Goal: Task Accomplishment & Management: Manage account settings

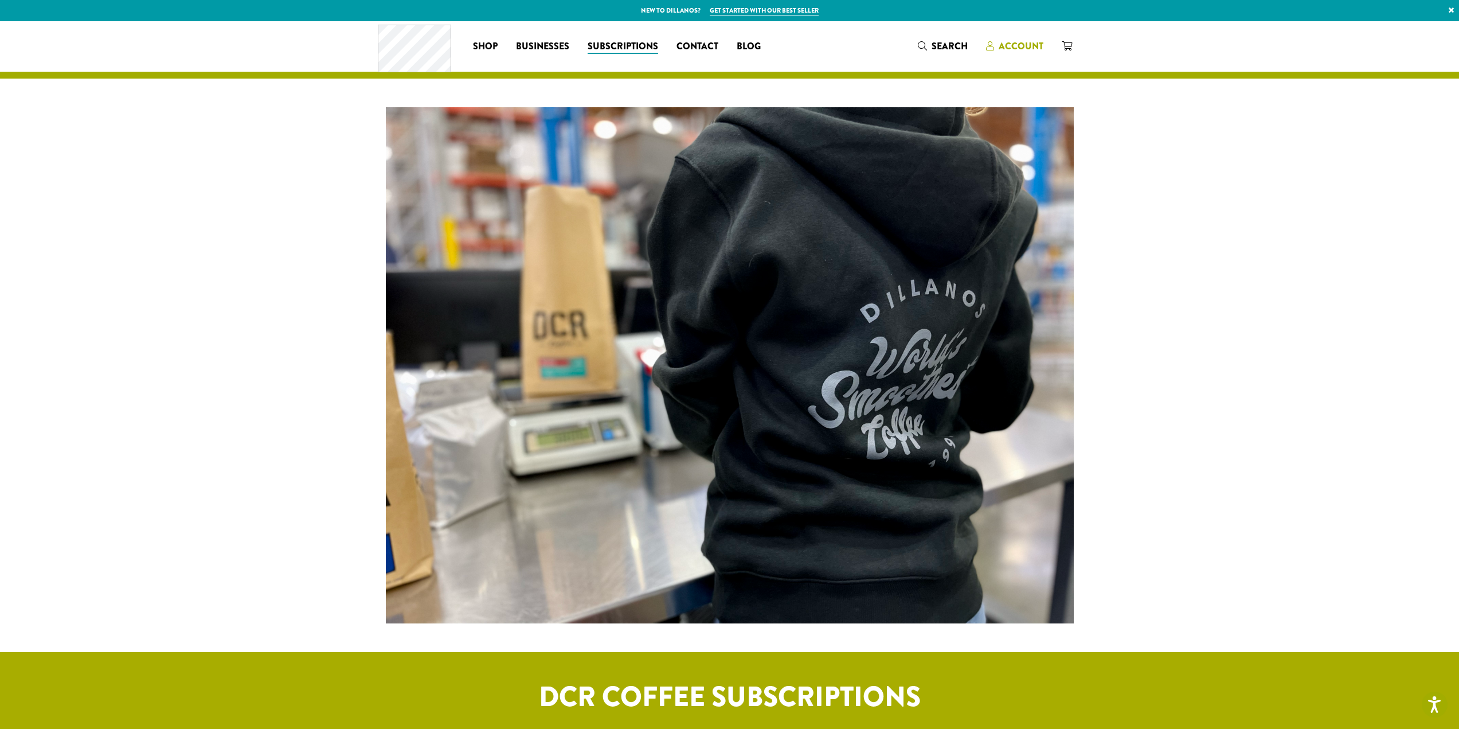
click at [1030, 53] on span "Account" at bounding box center [1014, 47] width 57 height 14
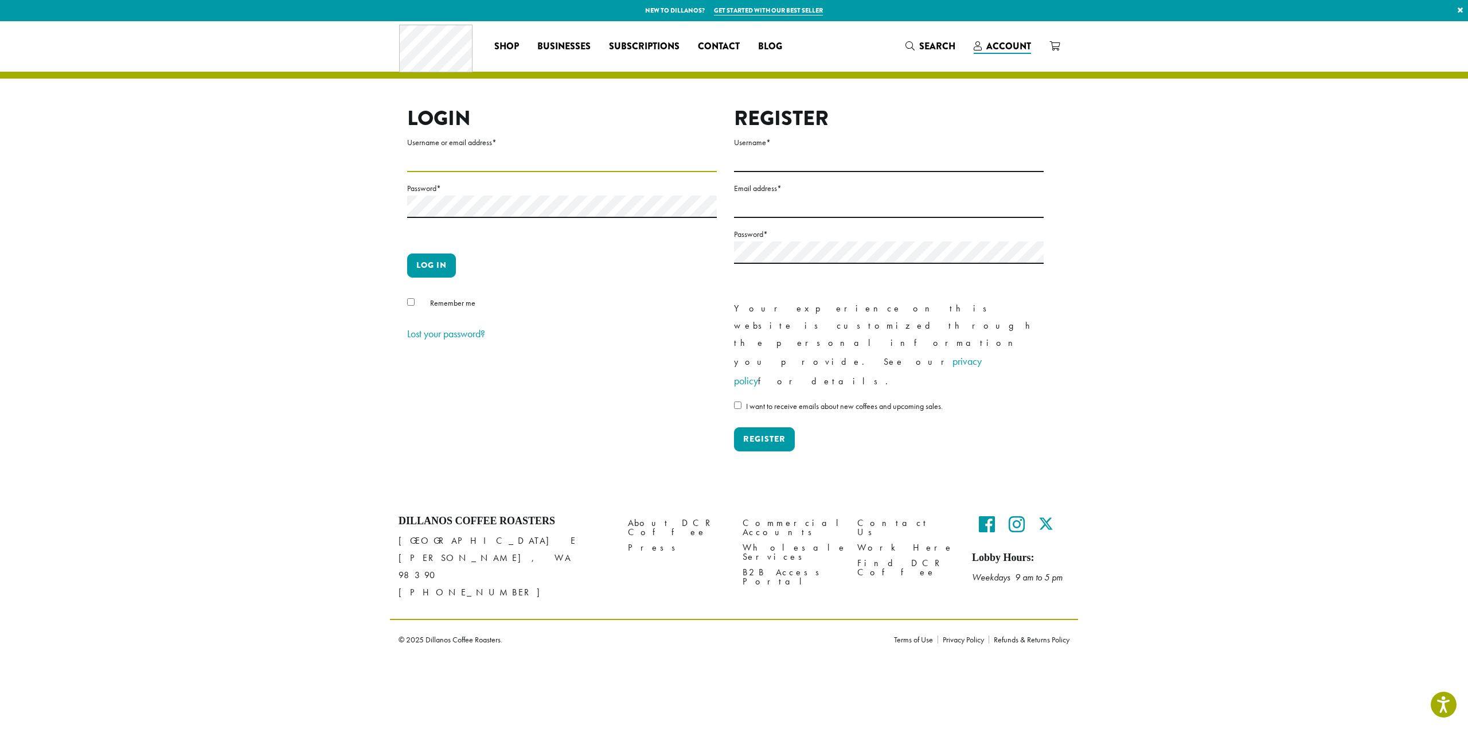
type input "**********"
click at [408, 308] on div "Remember me" at bounding box center [562, 305] width 310 height 19
click at [432, 267] on button "Log in" at bounding box center [431, 265] width 49 height 24
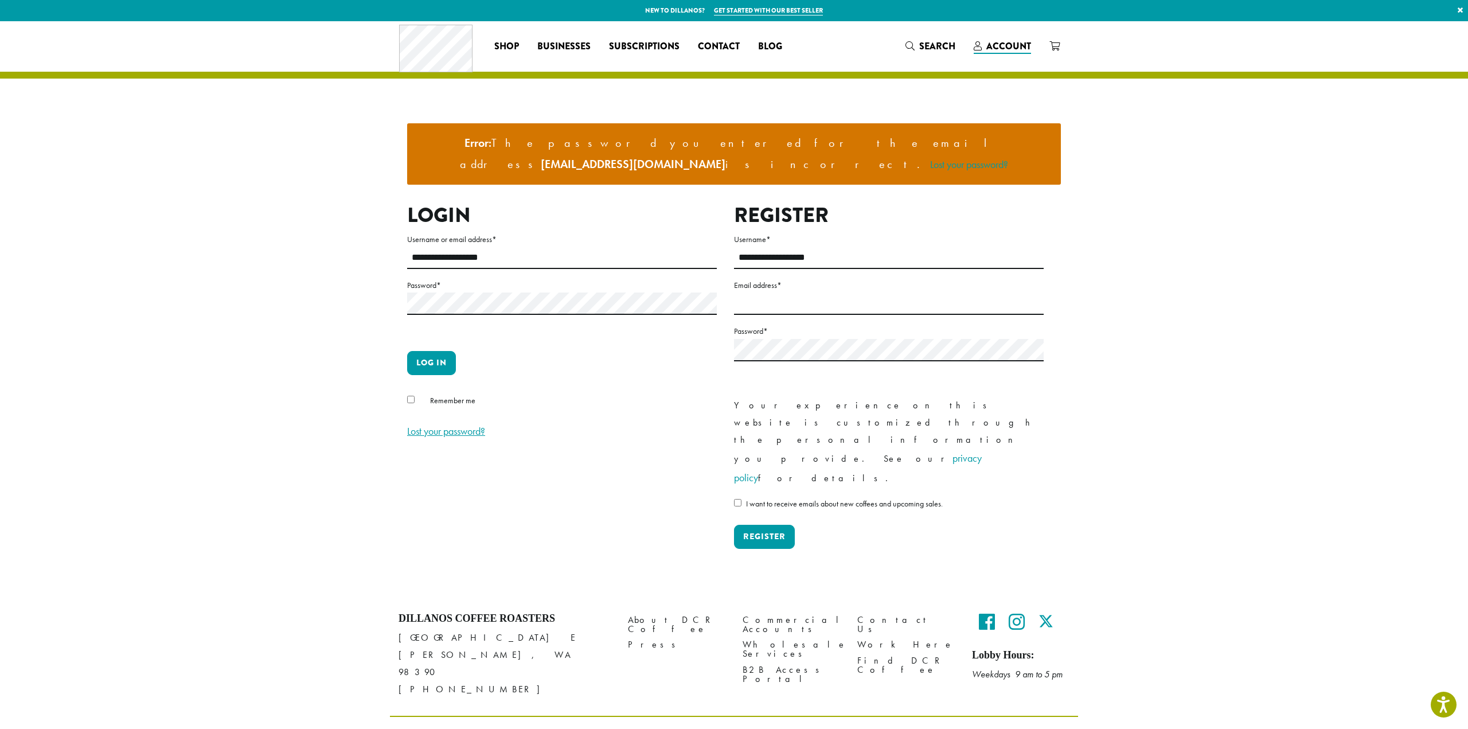
click at [441, 424] on link "Lost your password?" at bounding box center [446, 430] width 78 height 13
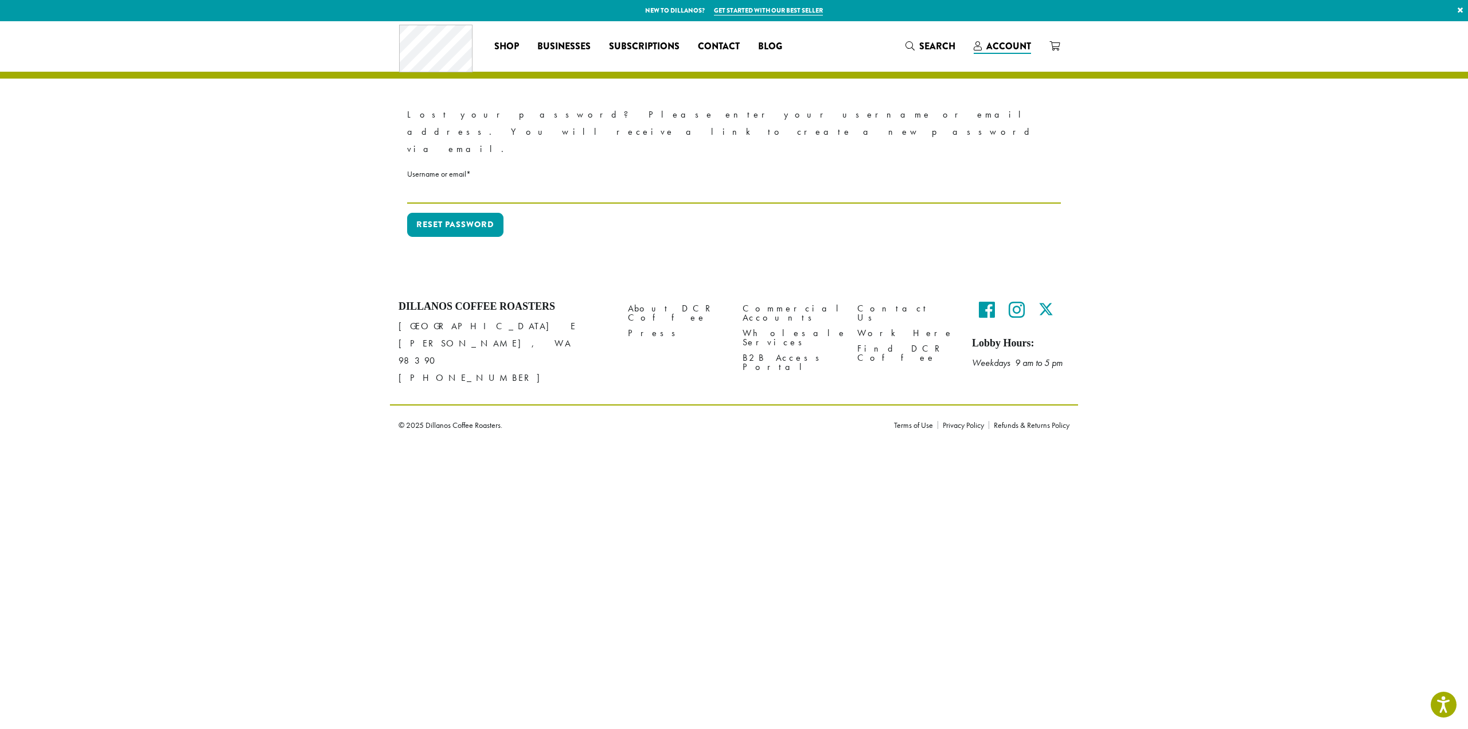
click at [466, 181] on input "Username or email * Required" at bounding box center [734, 192] width 654 height 22
type input "**********"
drag, startPoint x: 613, startPoint y: 193, endPoint x: 543, endPoint y: 196, distance: 70.0
click at [612, 213] on p "Reset password" at bounding box center [734, 229] width 654 height 33
click at [477, 213] on button "Reset password" at bounding box center [455, 225] width 96 height 24
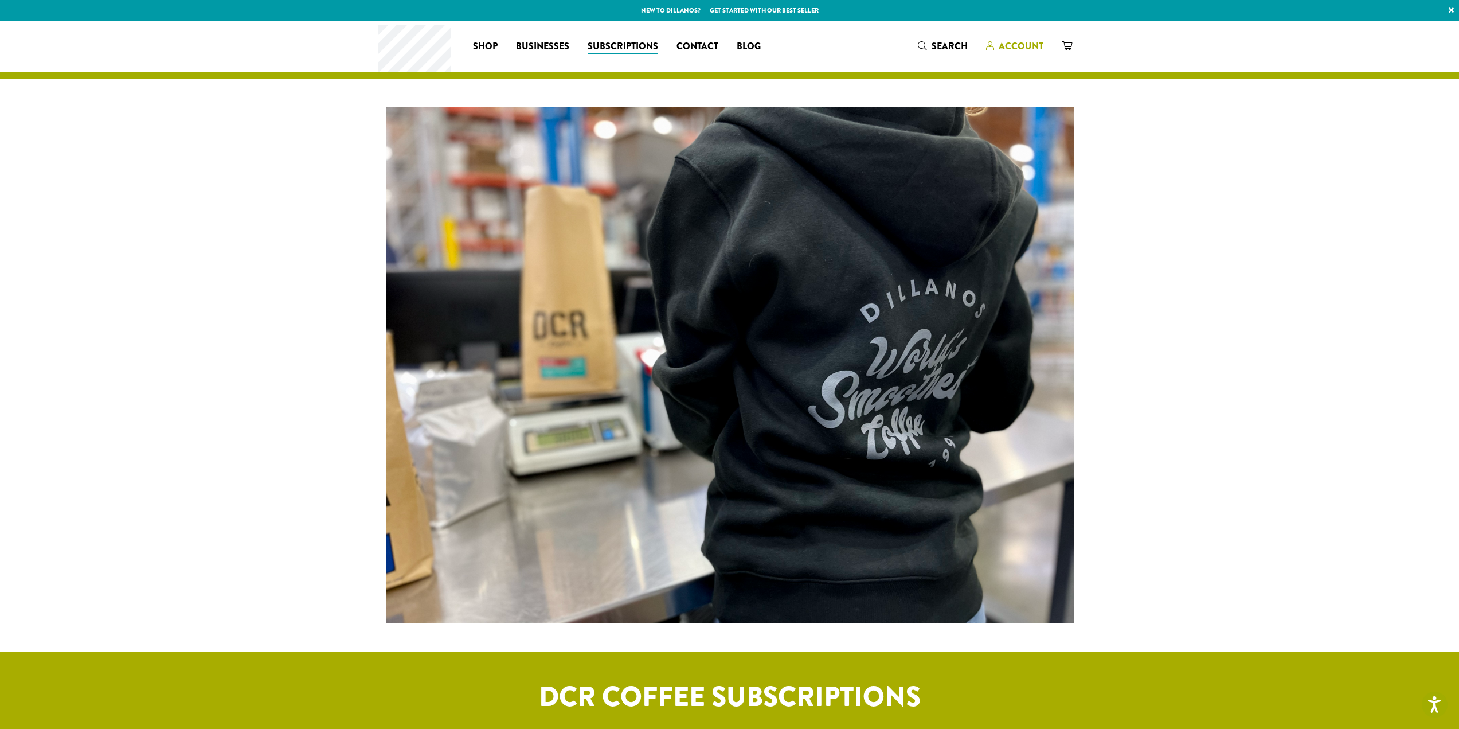
click at [1011, 49] on span "Account" at bounding box center [1021, 46] width 45 height 13
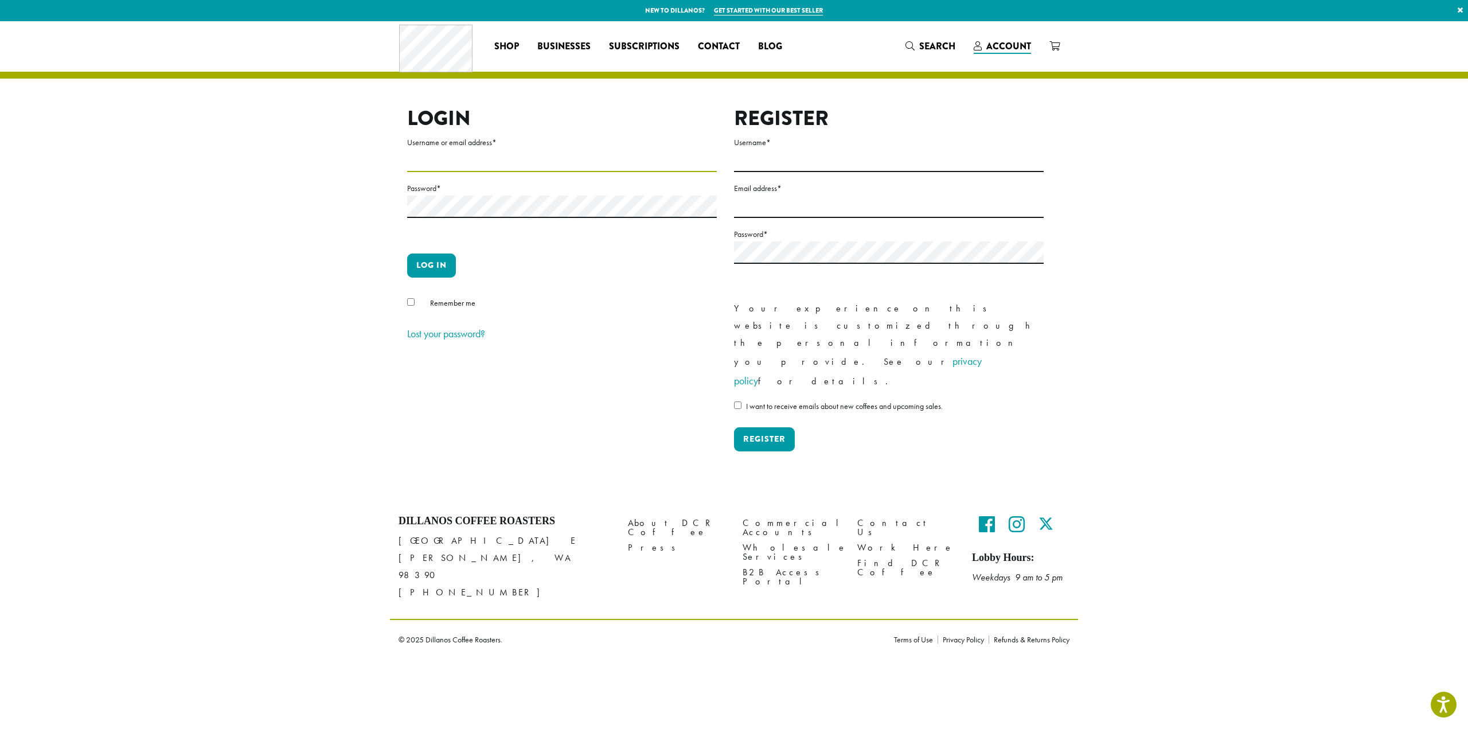
type input "**********"
click at [415, 307] on div "Remember me" at bounding box center [562, 305] width 310 height 19
click at [427, 275] on button "Log in" at bounding box center [431, 265] width 49 height 24
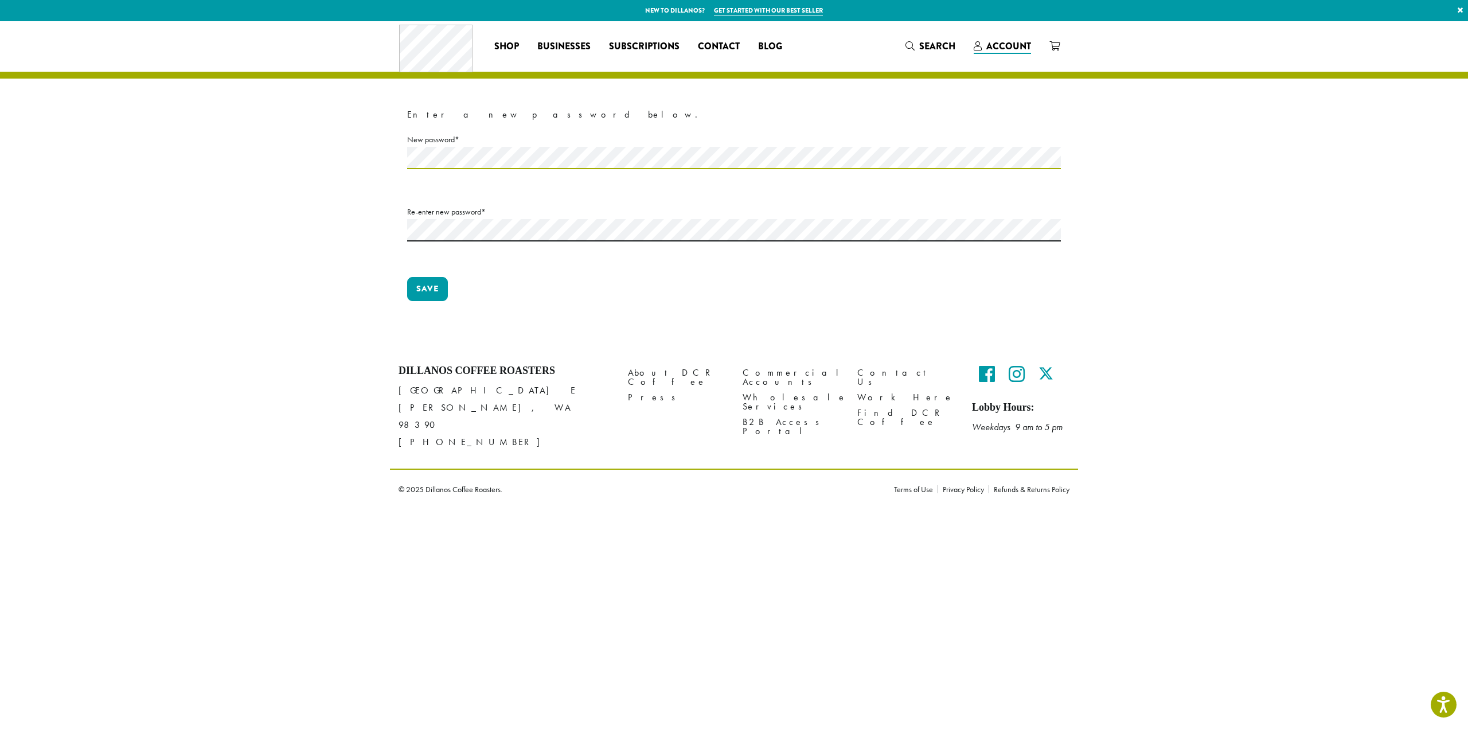
click at [407, 277] on button "Save" at bounding box center [427, 289] width 41 height 24
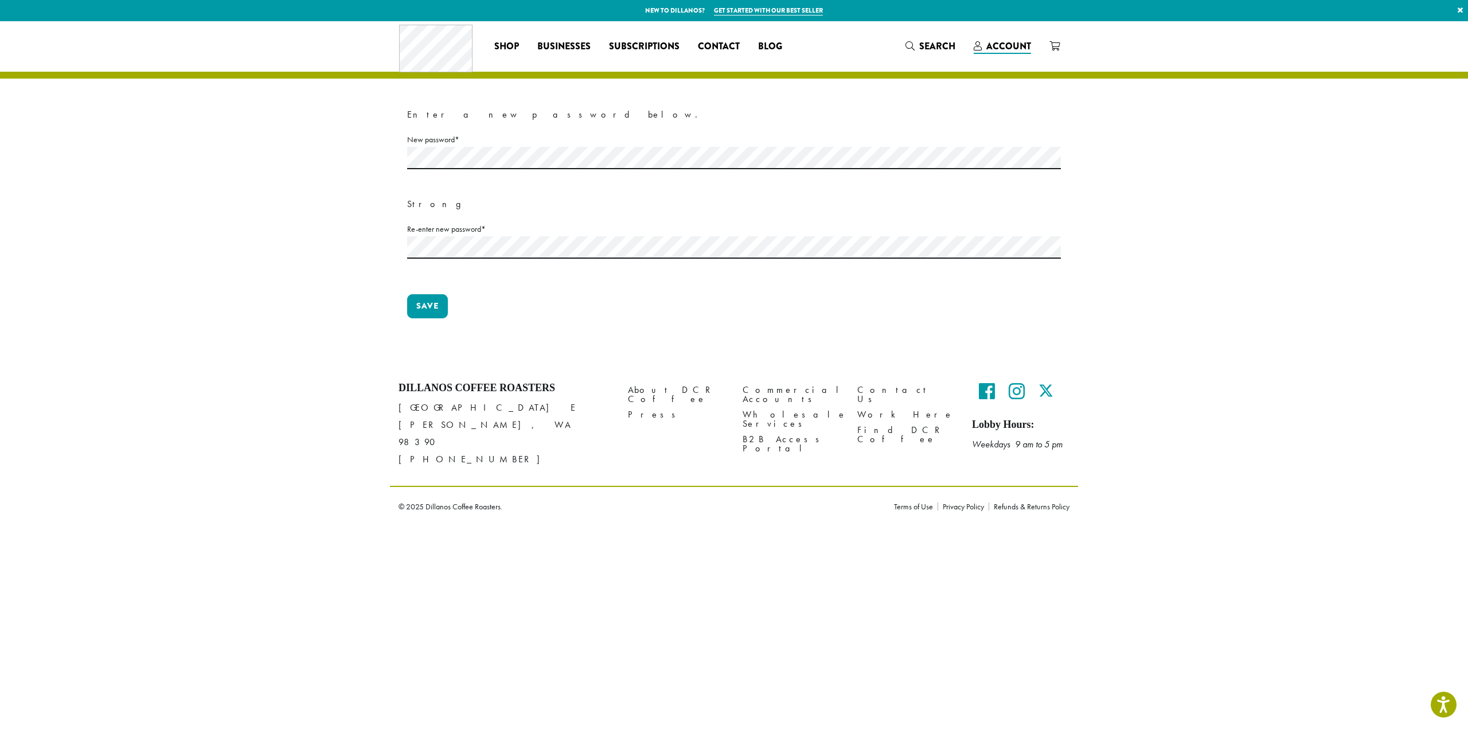
click at [726, 279] on p "Re-enter new password * Required" at bounding box center [734, 253] width 654 height 63
click at [434, 313] on button "Save" at bounding box center [427, 306] width 41 height 24
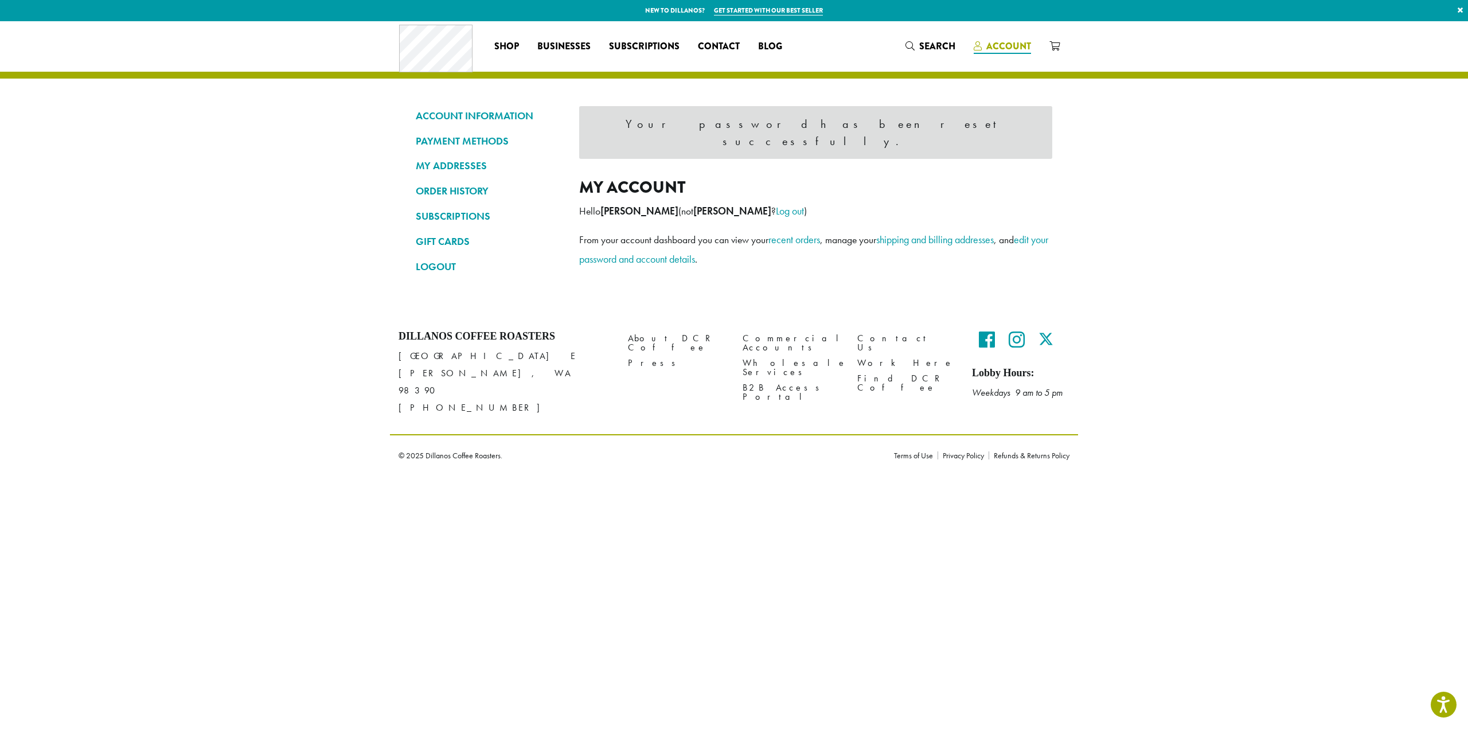
click at [1011, 45] on span "Account" at bounding box center [1008, 46] width 45 height 13
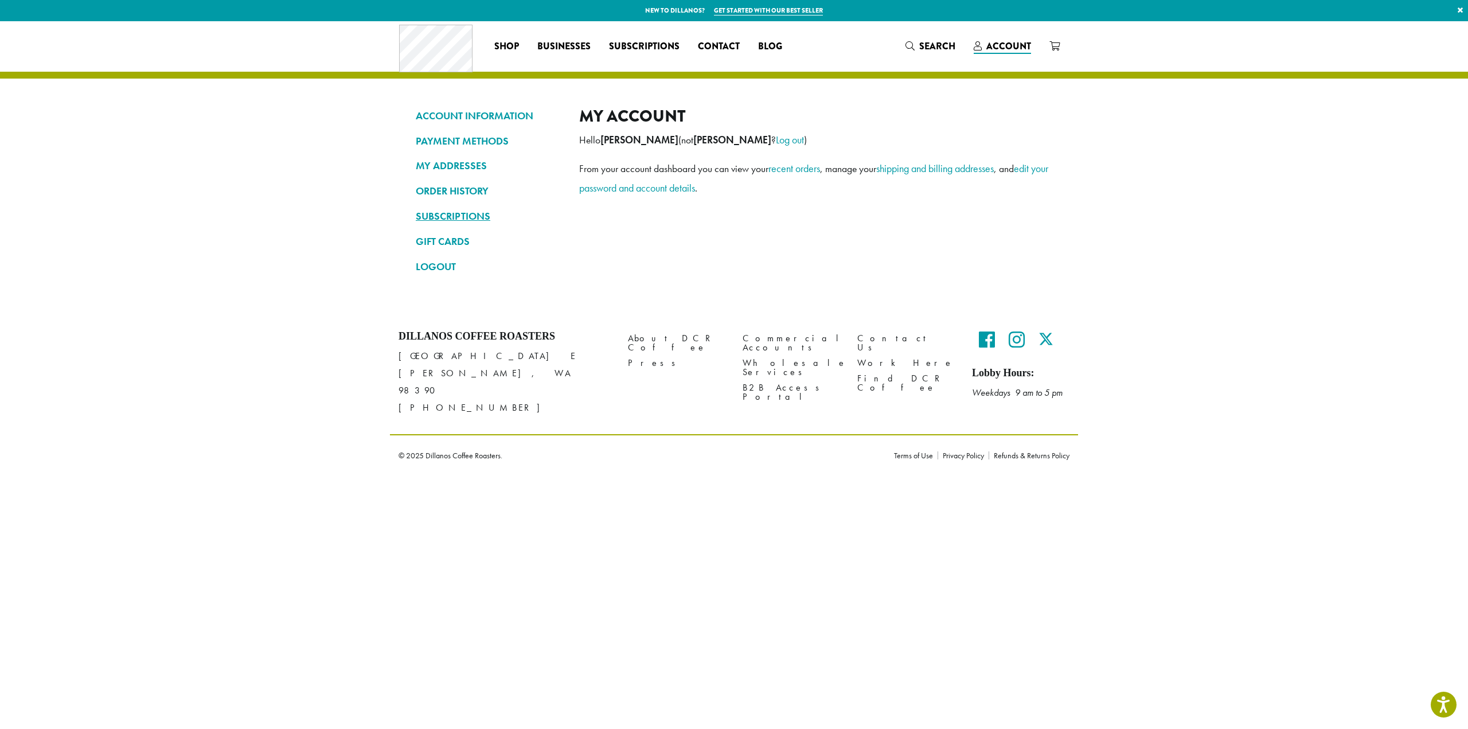
click at [440, 217] on link "SUBSCRIPTIONS" at bounding box center [489, 215] width 146 height 19
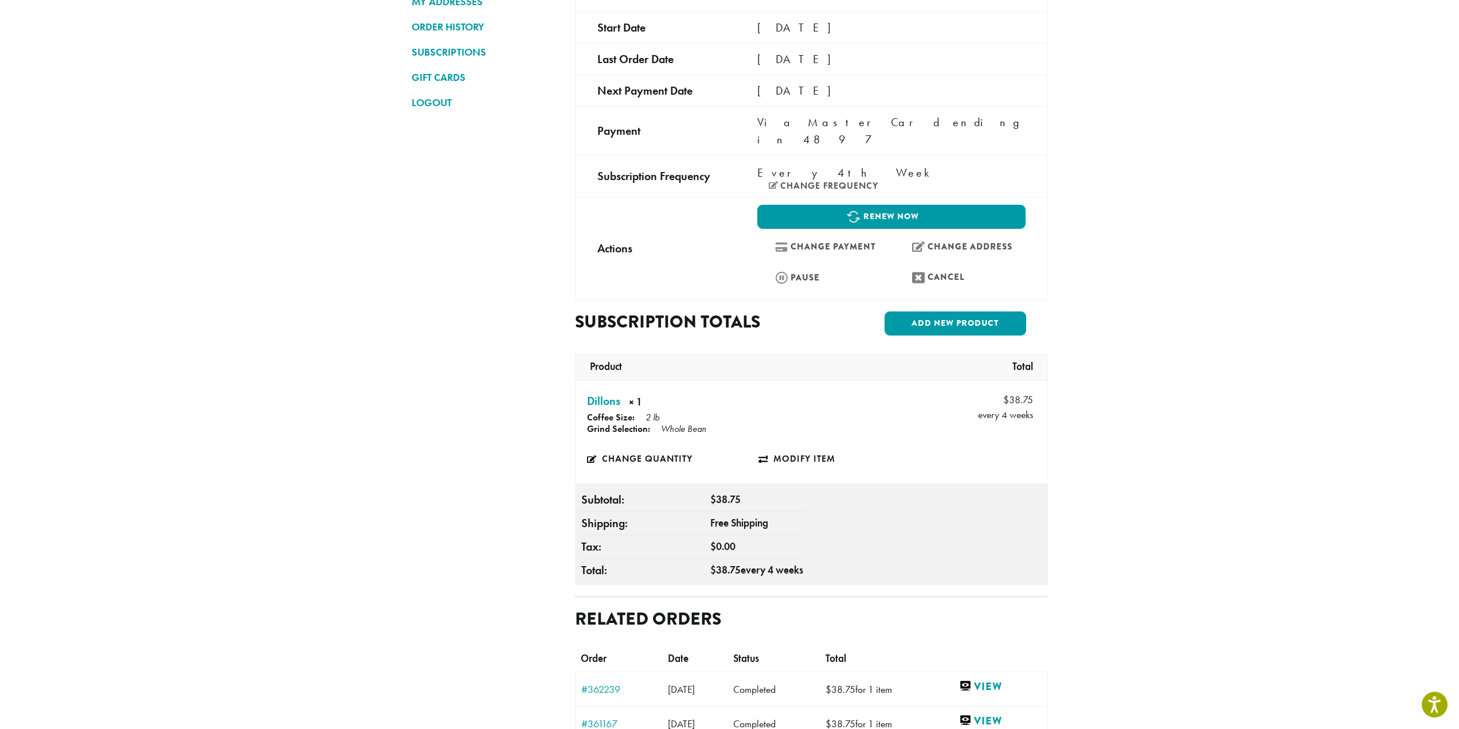
scroll to position [123, 0]
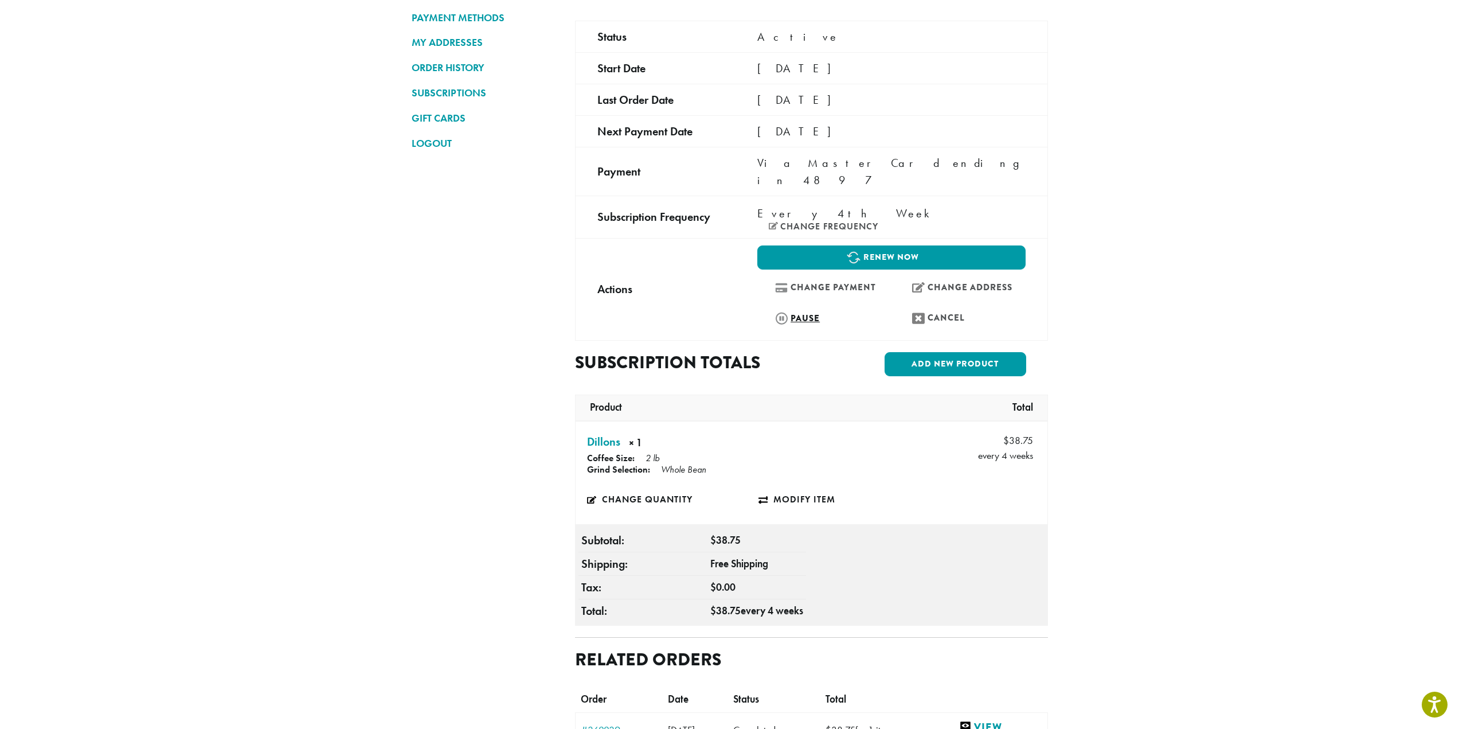
click at [821, 306] on link "Pause" at bounding box center [822, 318] width 131 height 25
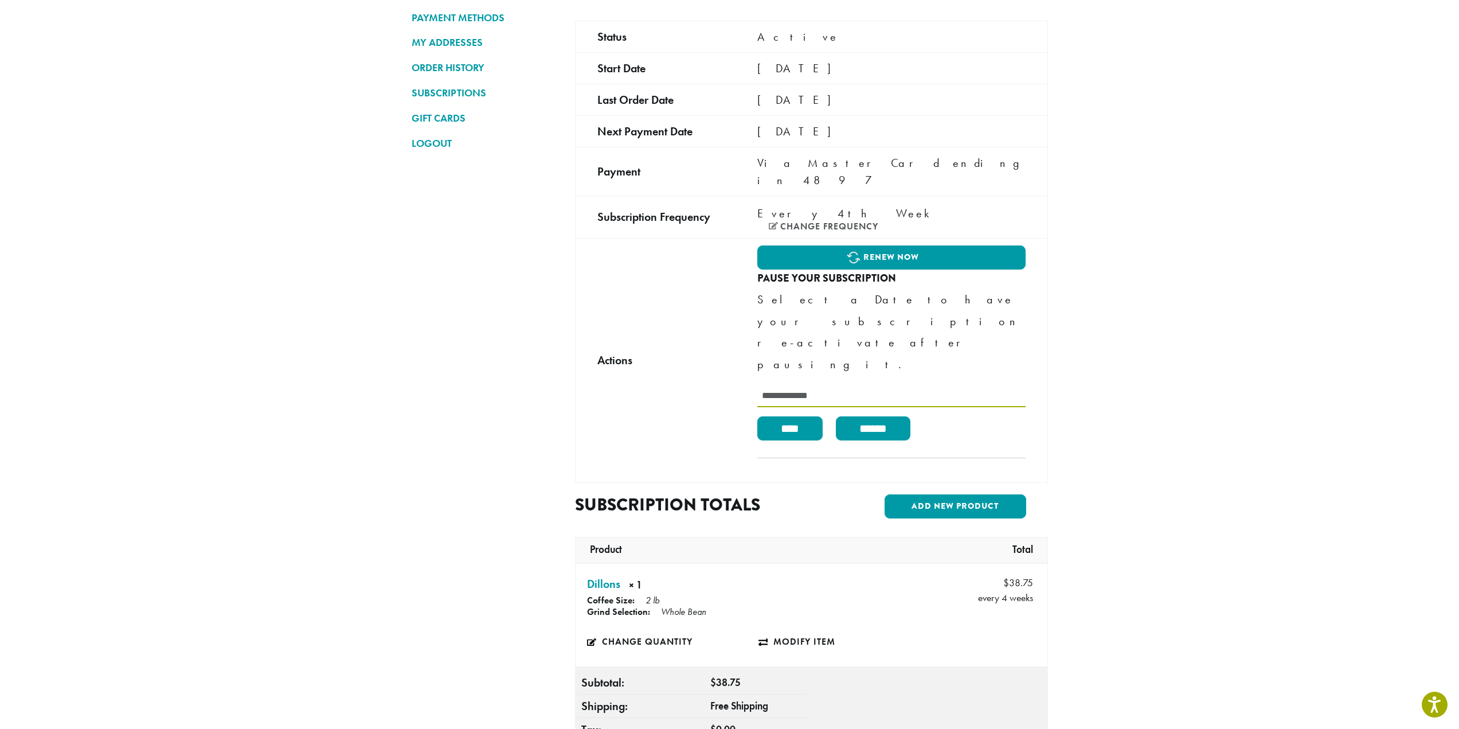
click at [801, 385] on input "text" at bounding box center [891, 396] width 268 height 22
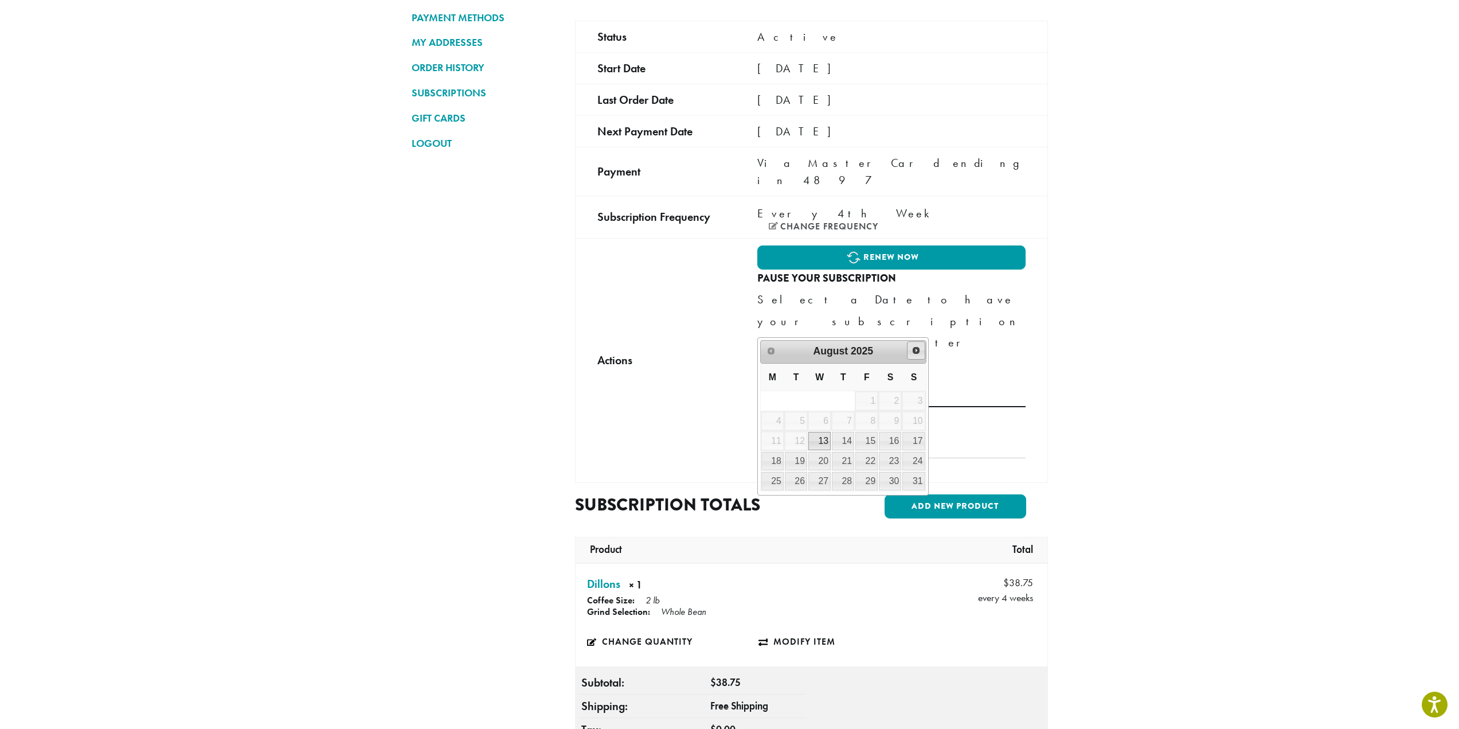
click at [915, 352] on span "Next" at bounding box center [916, 350] width 9 height 9
click at [780, 402] on link "1" at bounding box center [772, 401] width 22 height 18
type input "**********"
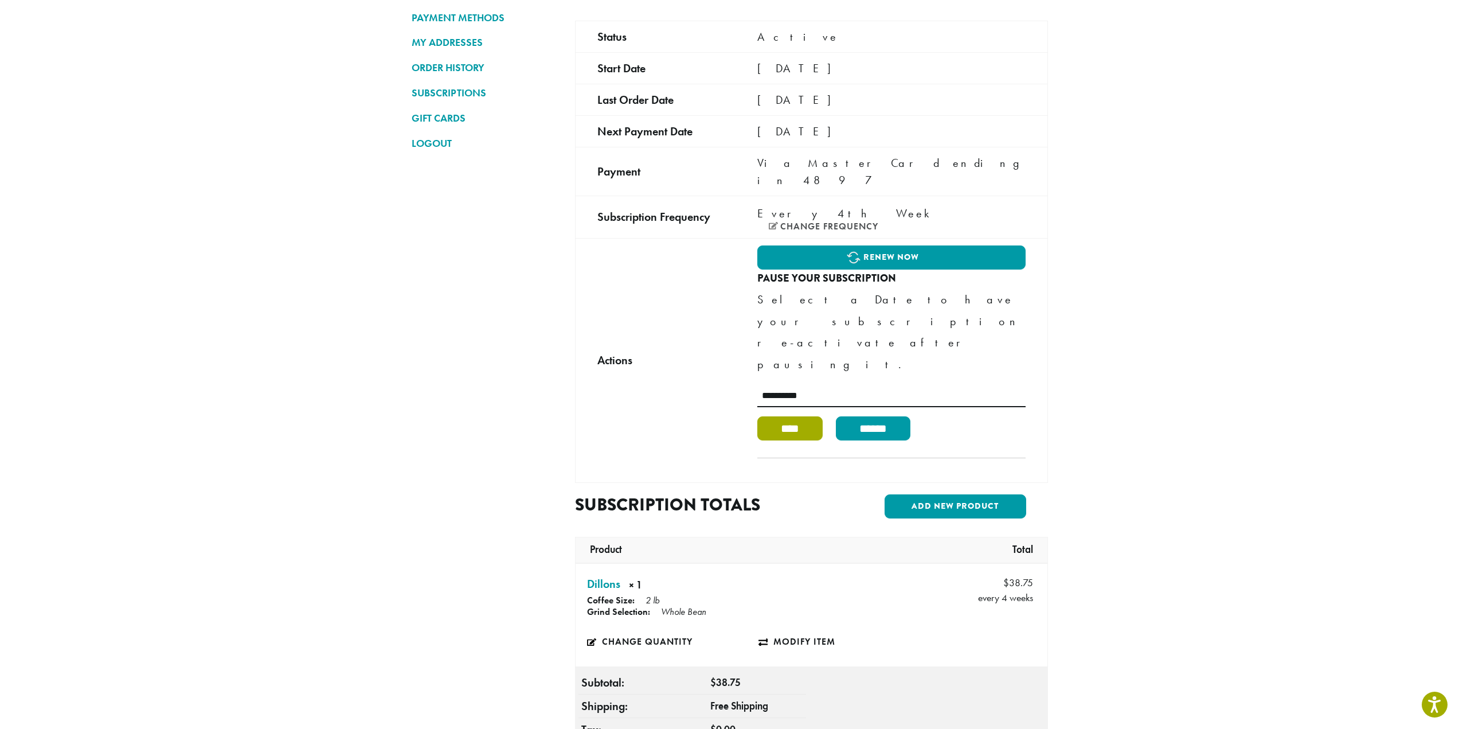
click at [797, 416] on input "****" at bounding box center [789, 428] width 65 height 24
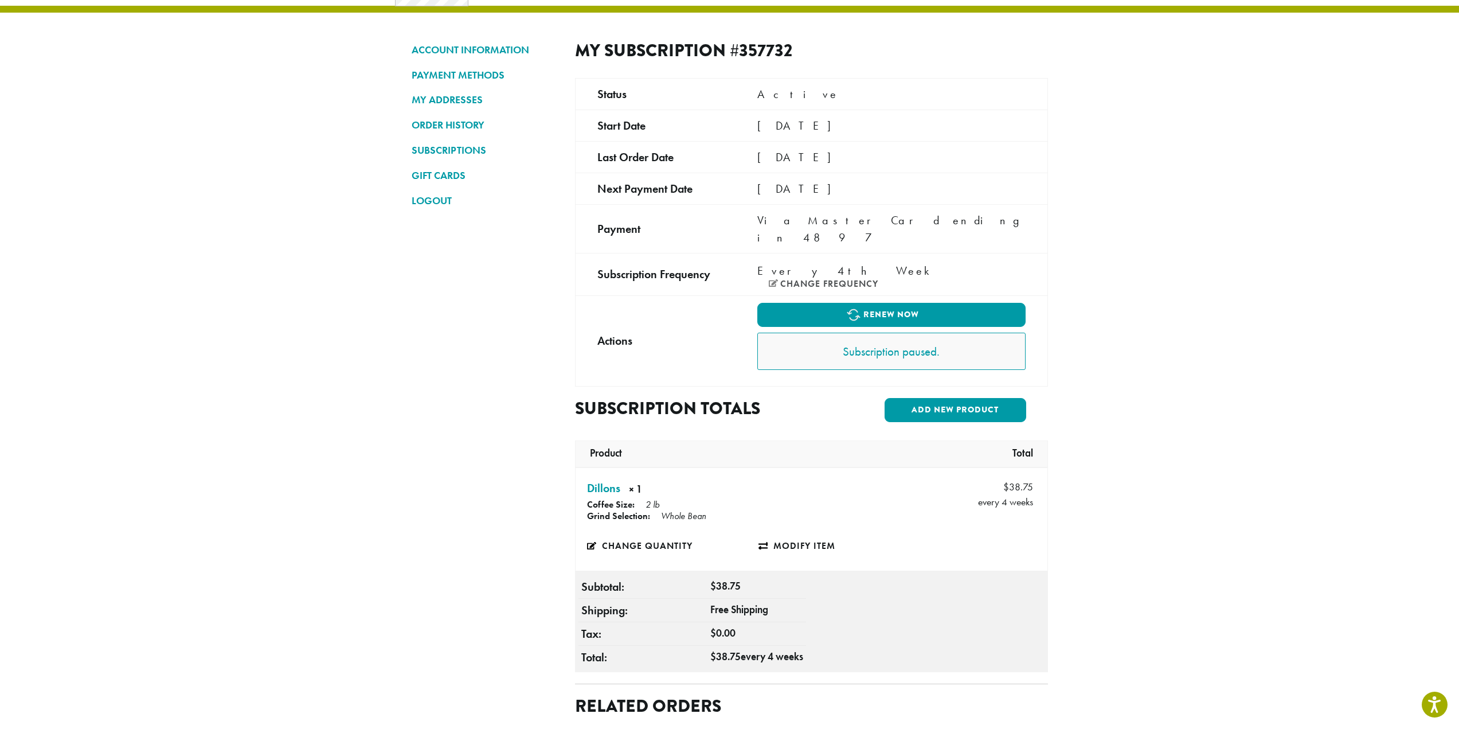
scroll to position [9, 0]
